Goal: Subscribe to service/newsletter

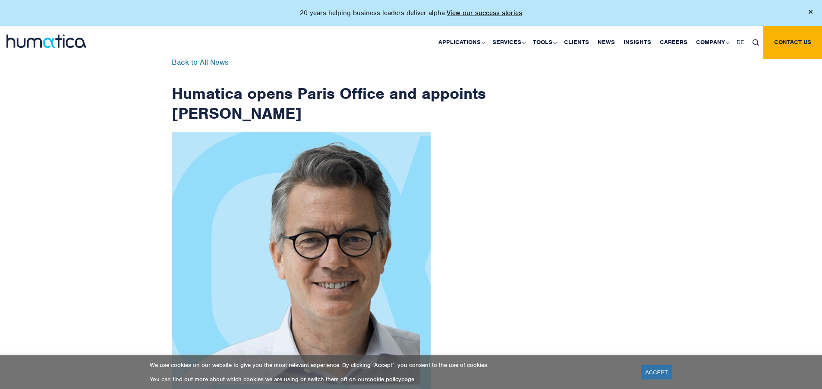
scroll to position [1376, 0]
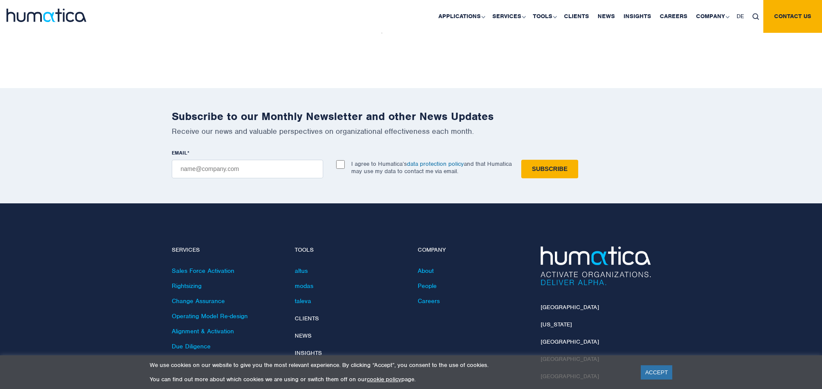
checkbox input "true"
type input "[EMAIL_ADDRESS][DOMAIN_NAME]"
click at [521, 160] on input "Subscribe" at bounding box center [549, 169] width 57 height 19
